Goal: Information Seeking & Learning: Find specific fact

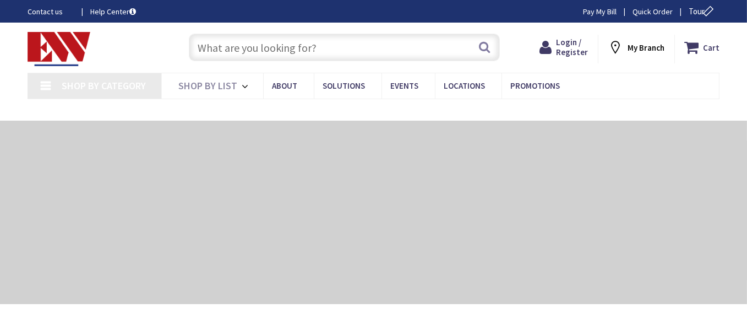
type input "[GEOGRAPHIC_DATA], [GEOGRAPHIC_DATA]"
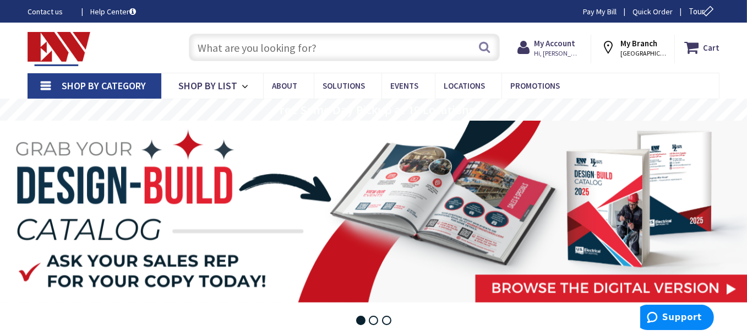
click at [369, 50] on input "text" at bounding box center [344, 48] width 311 height 28
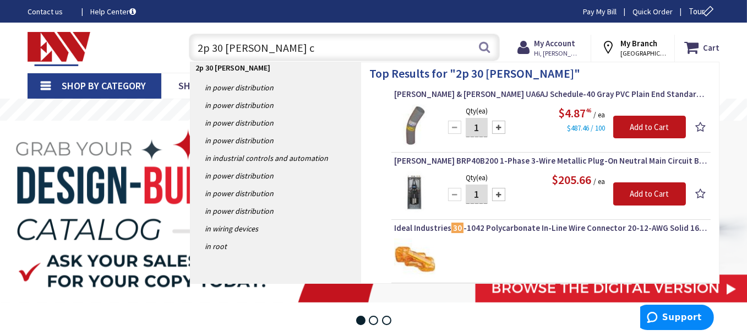
type input "2p 30 [PERSON_NAME]"
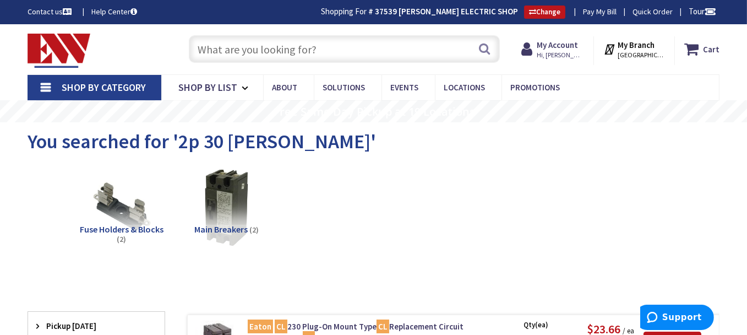
click at [325, 53] on input "text" at bounding box center [344, 49] width 311 height 28
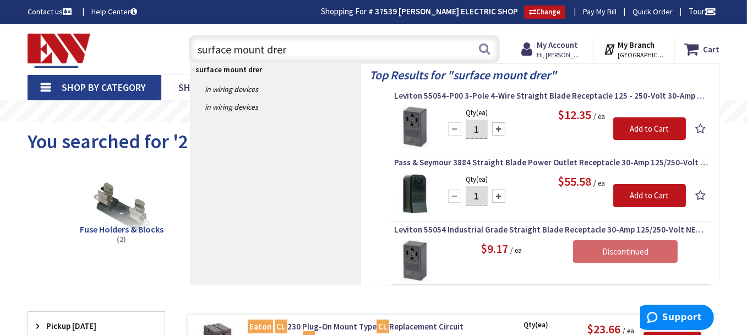
type input "surface mount drer"
